Goal: Check status: Check status

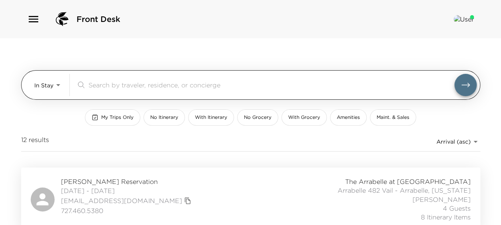
click at [55, 92] on body "Front Desk In Stay In-Stay ​ My Trips Only No Itinerary With Itinerary No Groce…" at bounding box center [250, 112] width 501 height 225
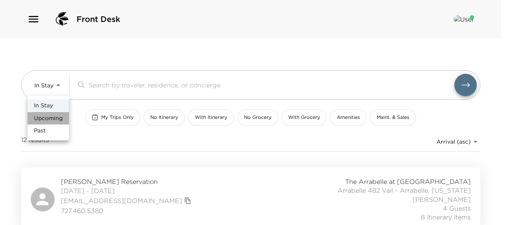
click at [52, 118] on span "Upcoming" at bounding box center [48, 118] width 29 height 8
type input "Upcoming"
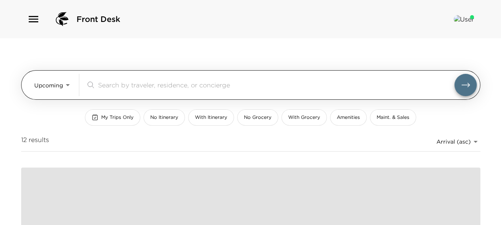
click at [116, 81] on input "search" at bounding box center [276, 84] width 357 height 9
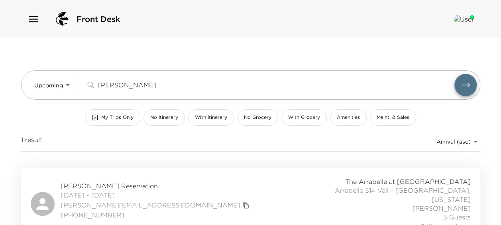
type input "[PERSON_NAME]"
click at [211, 198] on div "[PERSON_NAME] Reservation [DATE] - [DATE] [PERSON_NAME][EMAIL_ADDRESS][DOMAIN_N…" at bounding box center [251, 203] width 440 height 53
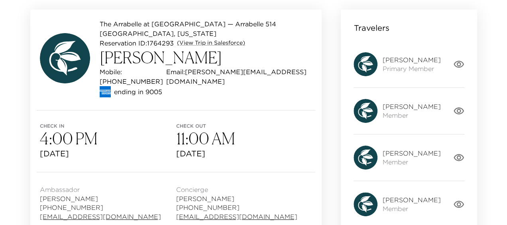
scroll to position [120, 0]
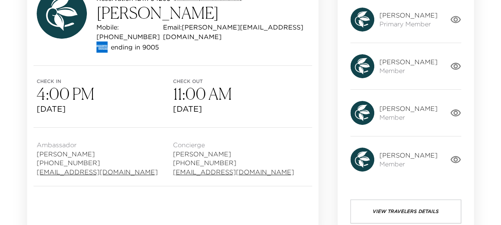
click at [419, 120] on span "Member" at bounding box center [408, 117] width 58 height 9
click at [409, 213] on button "View Travelers Details" at bounding box center [406, 211] width 111 height 24
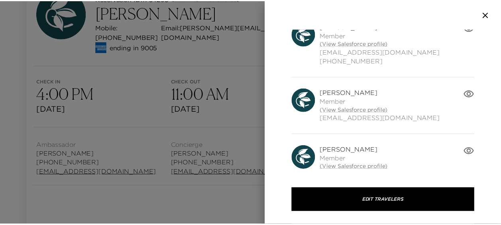
scroll to position [148, 0]
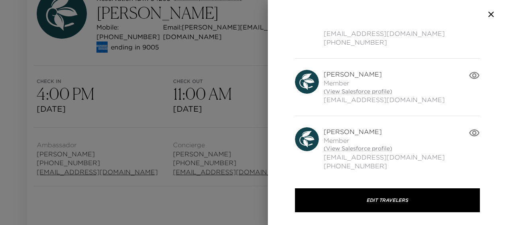
click at [489, 12] on icon "button" at bounding box center [492, 15] width 10 height 10
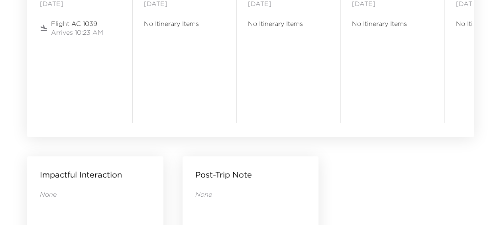
scroll to position [721, 0]
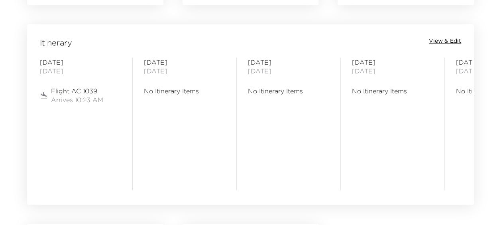
click at [447, 40] on span "View & Edit" at bounding box center [445, 41] width 32 height 8
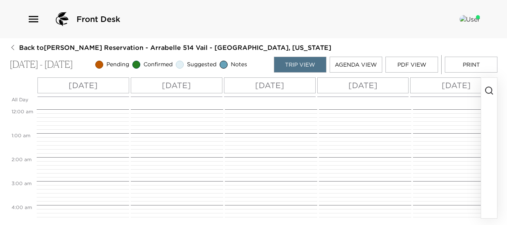
scroll to position [248, 0]
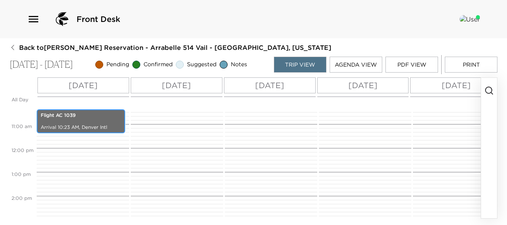
click at [81, 118] on p "Flight AC 1039" at bounding box center [81, 115] width 81 height 7
click at [78, 121] on div "Flight AC 1039 Arrival 10:23 AM, Denver Intl" at bounding box center [81, 121] width 84 height 22
